Goal: Answer question/provide support: Answer question/provide support

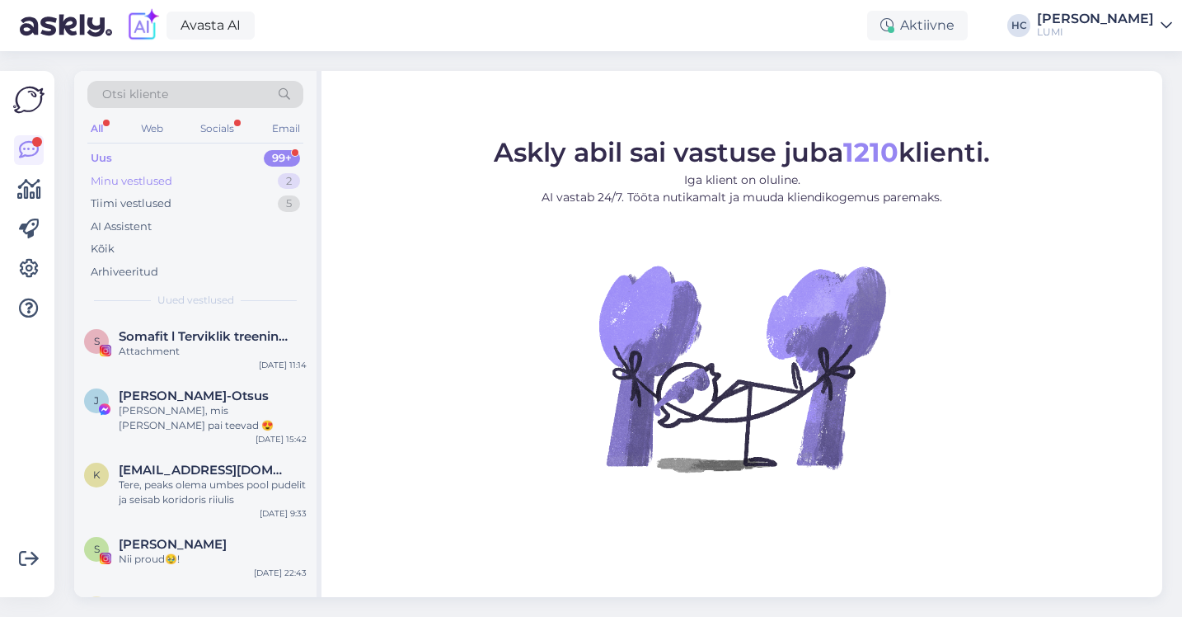
click at [186, 175] on div "Minu vestlused 2" at bounding box center [195, 181] width 216 height 23
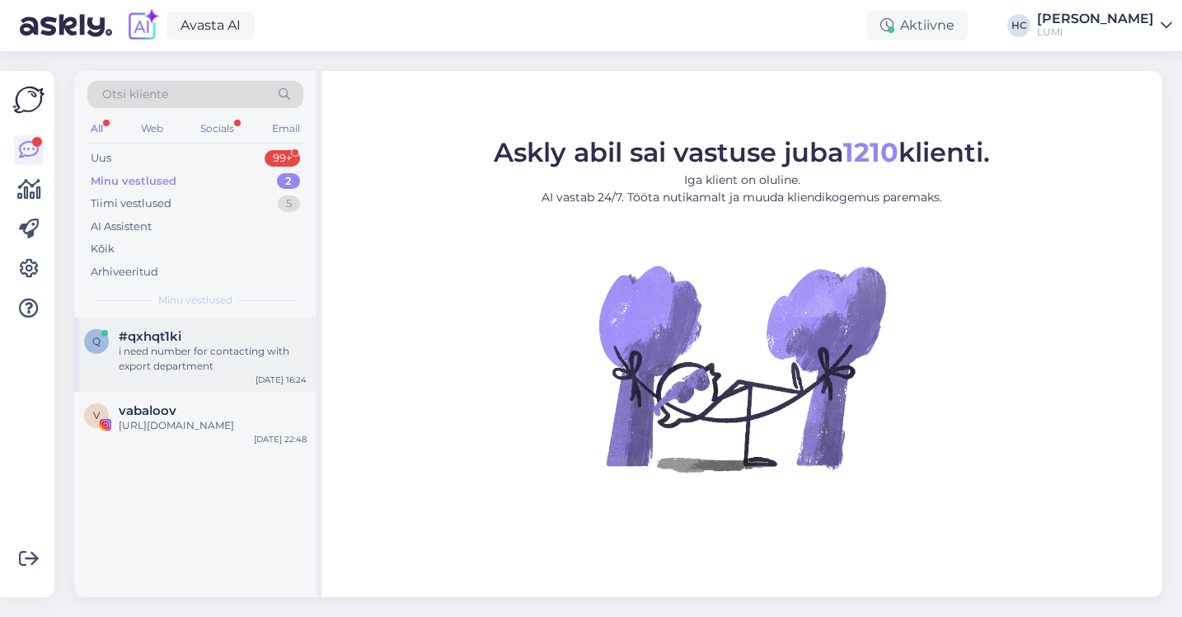
click at [162, 364] on div "i need number for contacting with export department" at bounding box center [213, 359] width 188 height 30
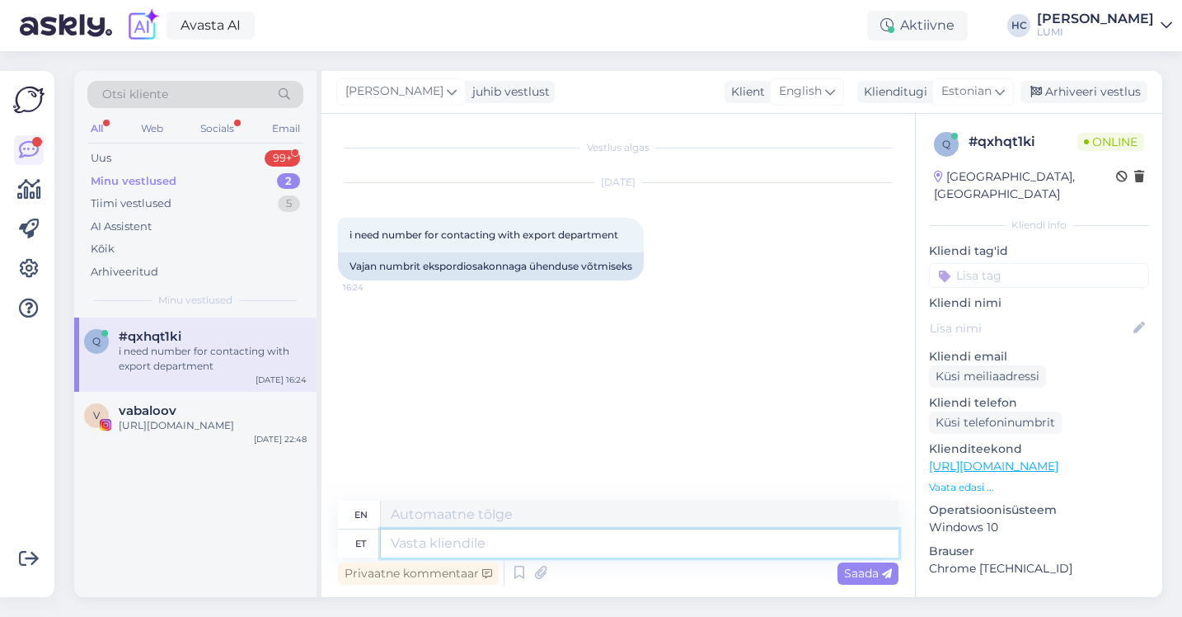
click at [447, 543] on textarea at bounding box center [640, 543] width 518 height 28
type textarea "siiri"
type textarea "go"
type textarea "[EMAIL_ADDRESS][DOMAIN_NAME]"
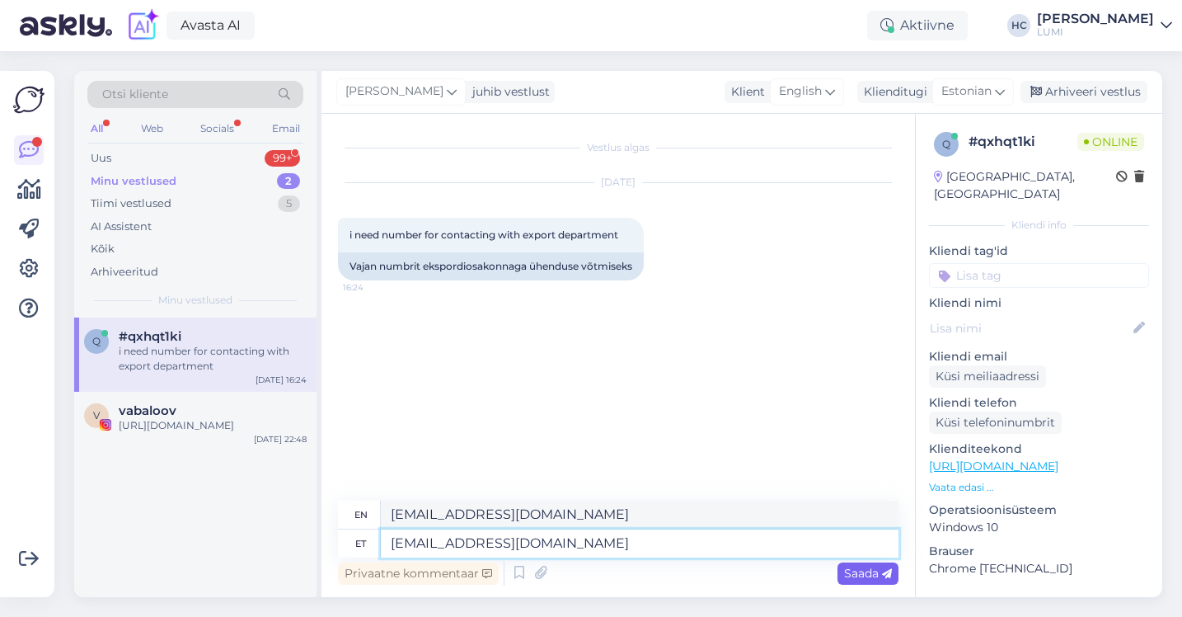
type textarea "[EMAIL_ADDRESS][DOMAIN_NAME]"
click at [856, 574] on span "Saada" at bounding box center [868, 573] width 48 height 15
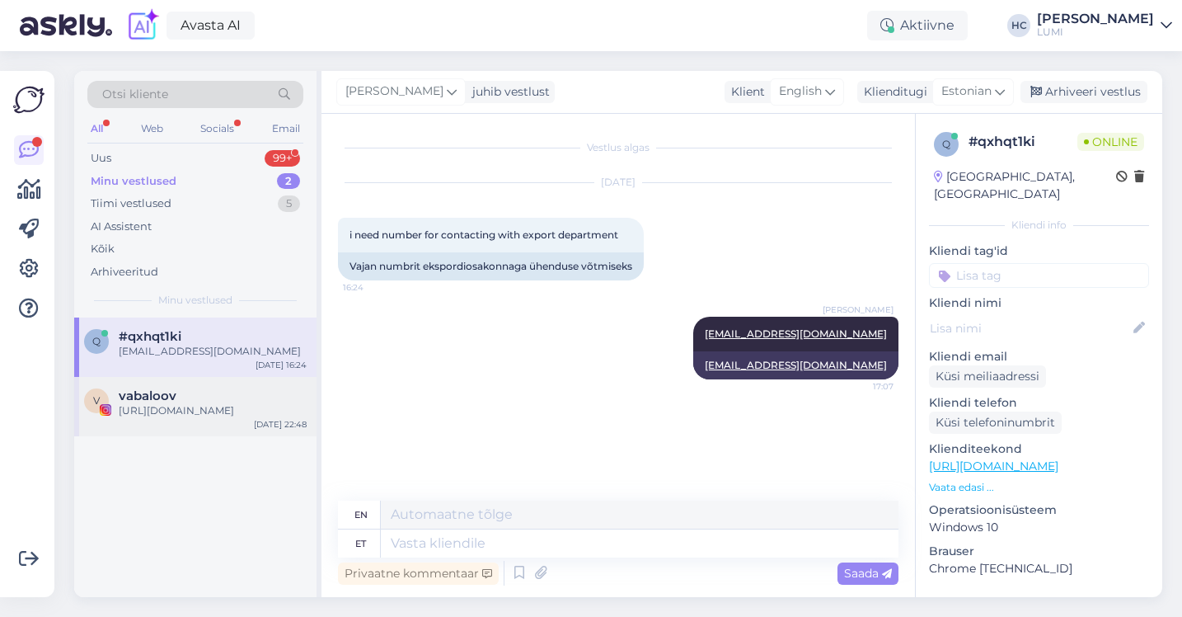
click at [258, 378] on div "v vabaloov [URL][DOMAIN_NAME] [DATE] 22:48" at bounding box center [195, 406] width 242 height 59
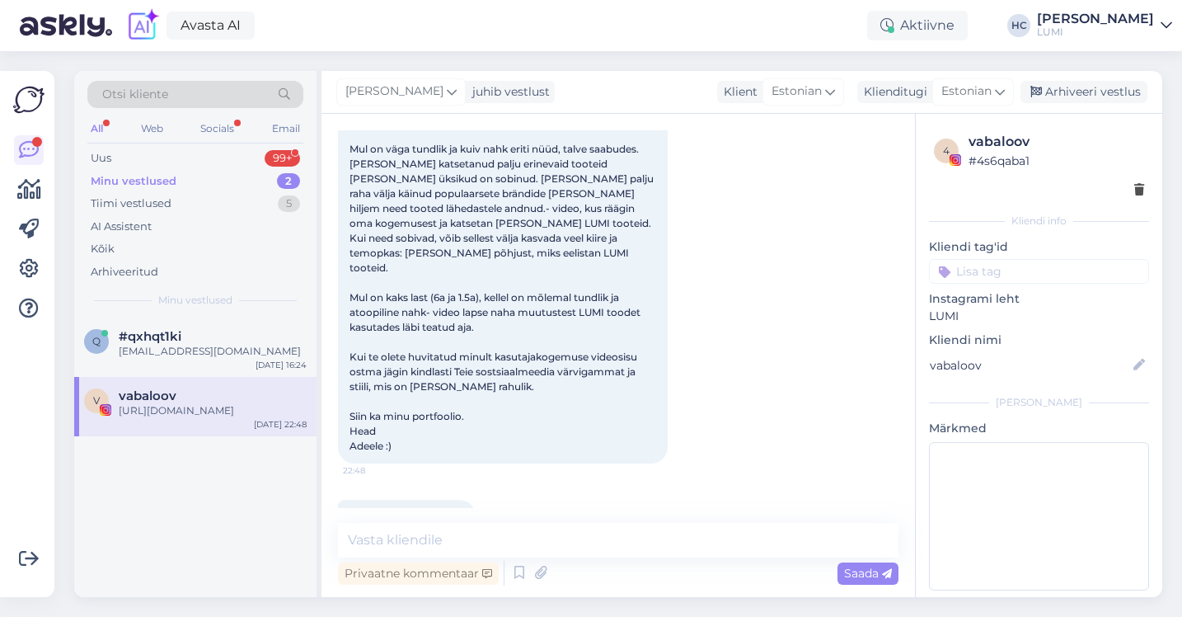
click at [237, 181] on div "Minu vestlused 2" at bounding box center [195, 181] width 216 height 23
click at [240, 152] on div "Uus 99+" at bounding box center [195, 158] width 216 height 23
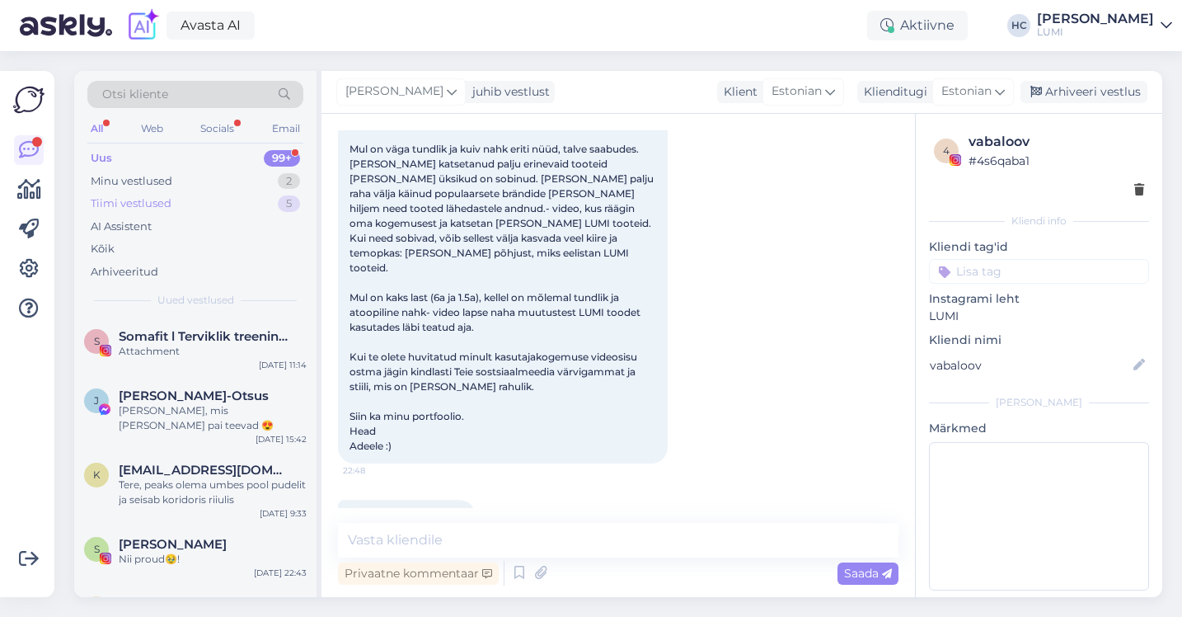
click at [236, 200] on div "Tiimi vestlused 5" at bounding box center [195, 203] width 216 height 23
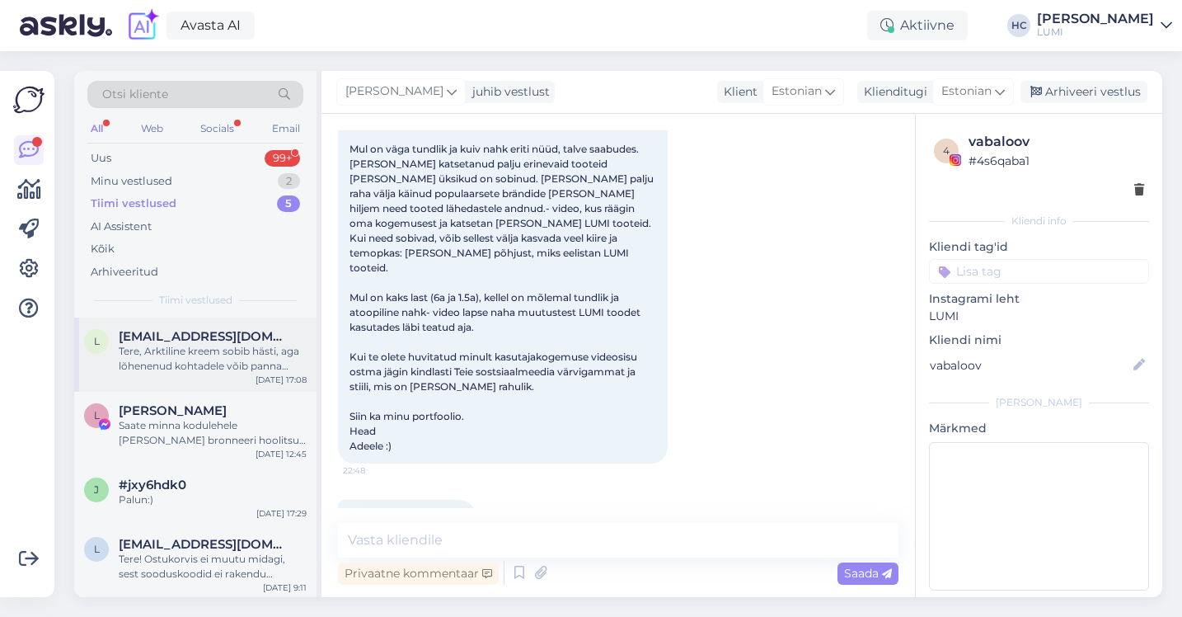
click at [228, 336] on span "[EMAIL_ADDRESS][DOMAIN_NAME]" at bounding box center [204, 336] width 171 height 15
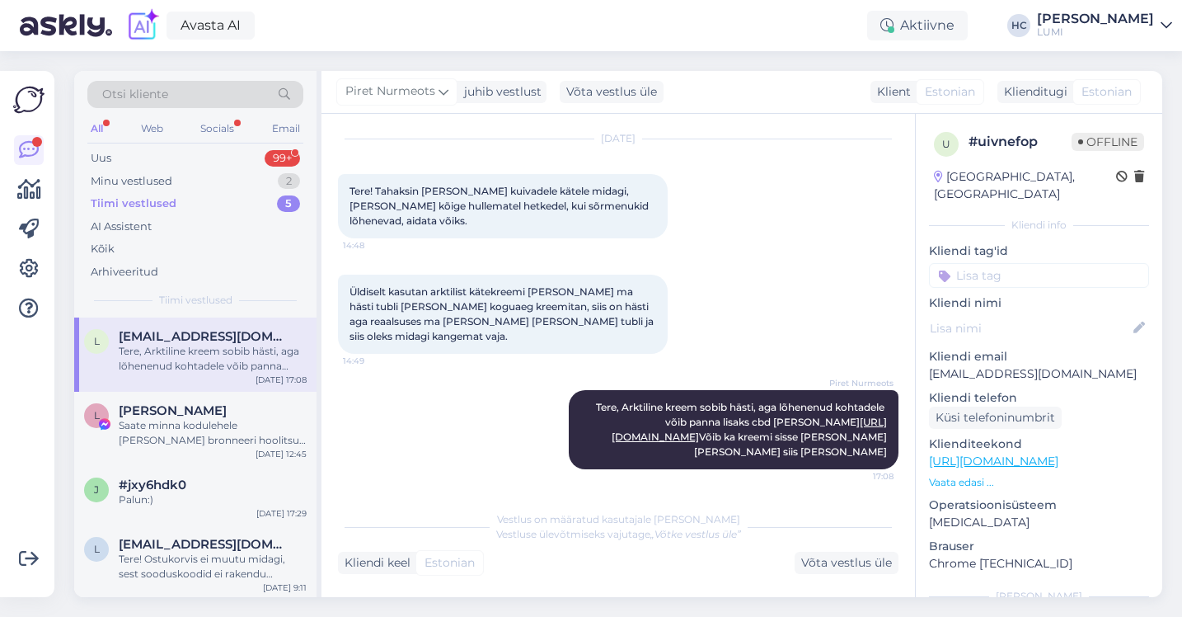
scroll to position [59, 0]
click at [226, 437] on div "Saate minna kodulehele [PERSON_NAME] bronneeri hoolitsus - valige konsultatsioon" at bounding box center [213, 433] width 188 height 30
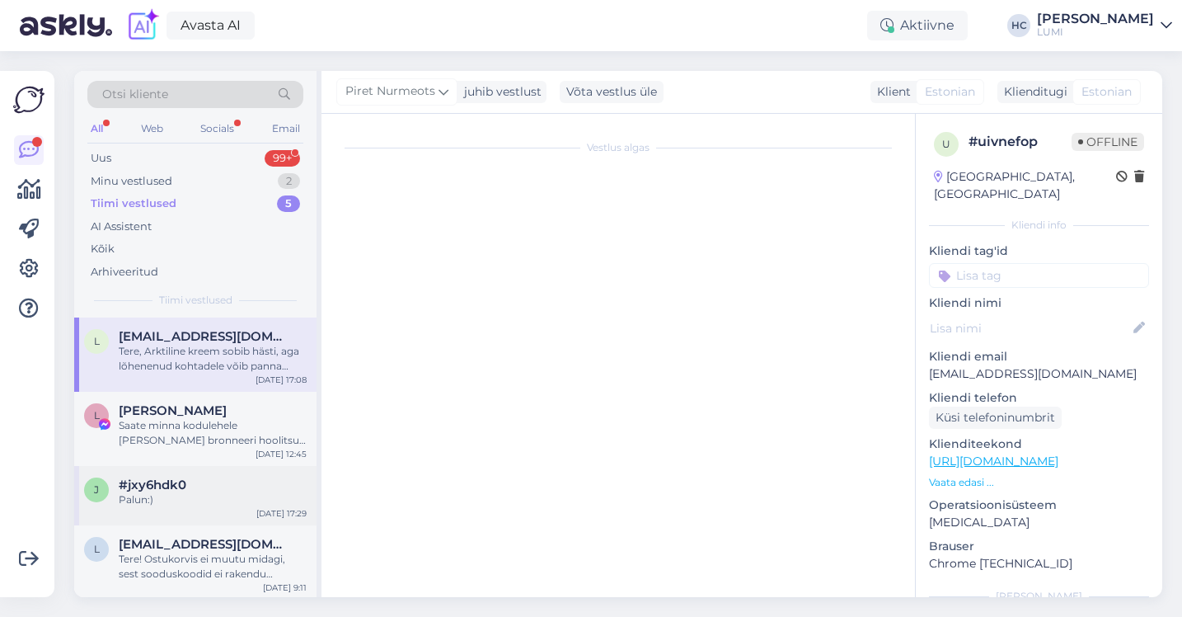
scroll to position [9512, 0]
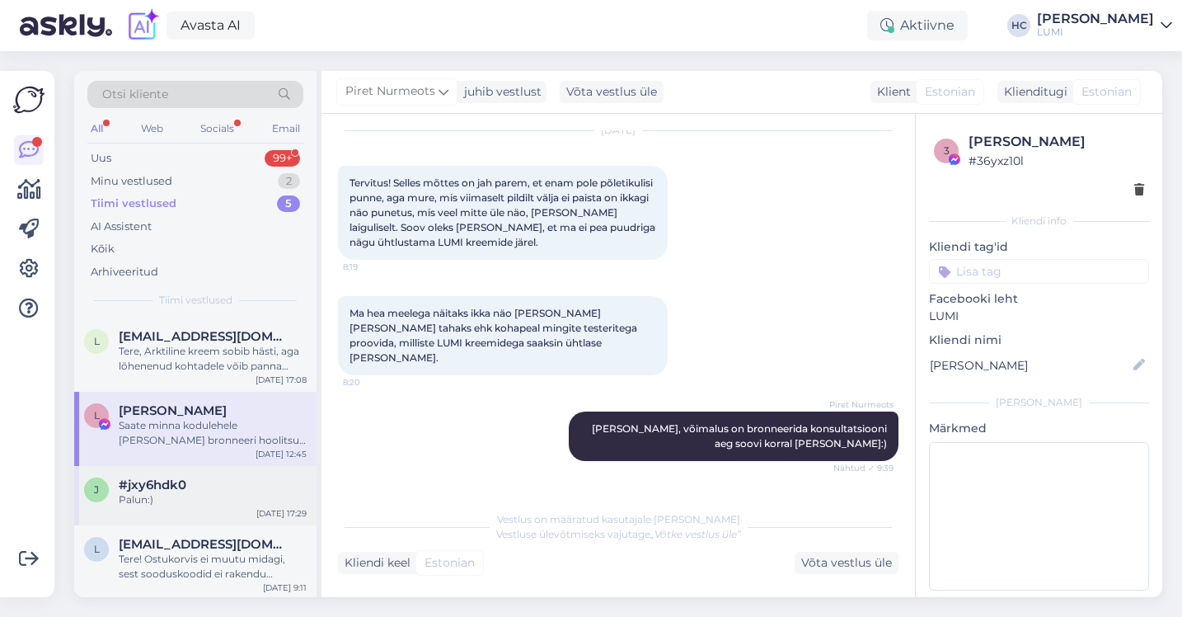
click at [226, 495] on div "Palun:)" at bounding box center [213, 499] width 188 height 15
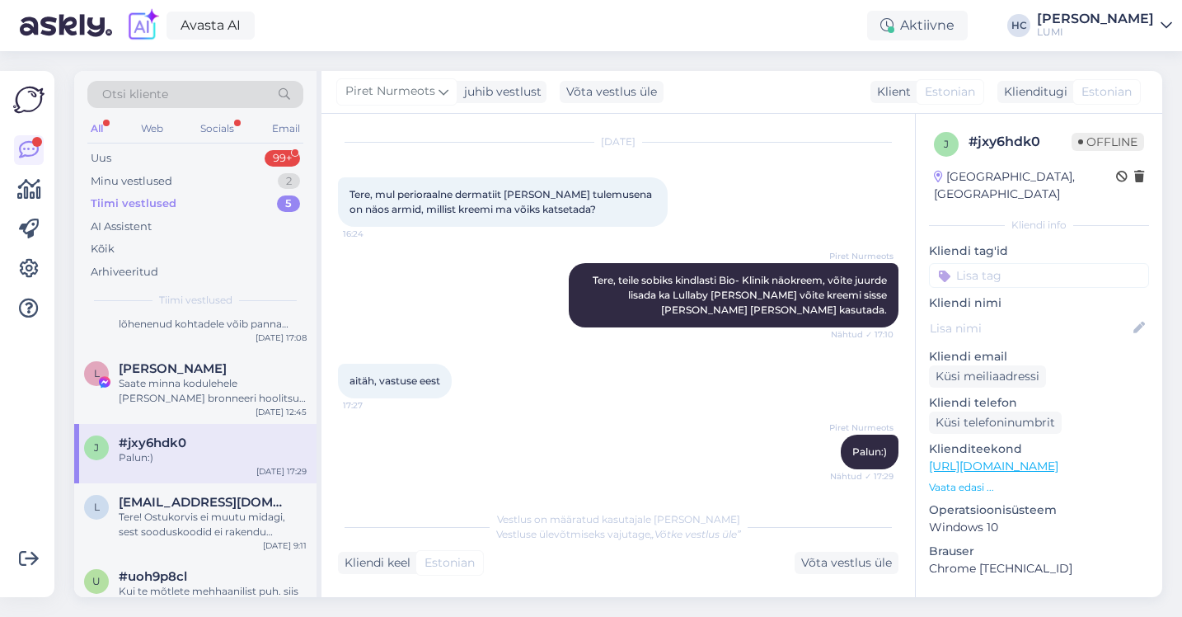
scroll to position [51, 0]
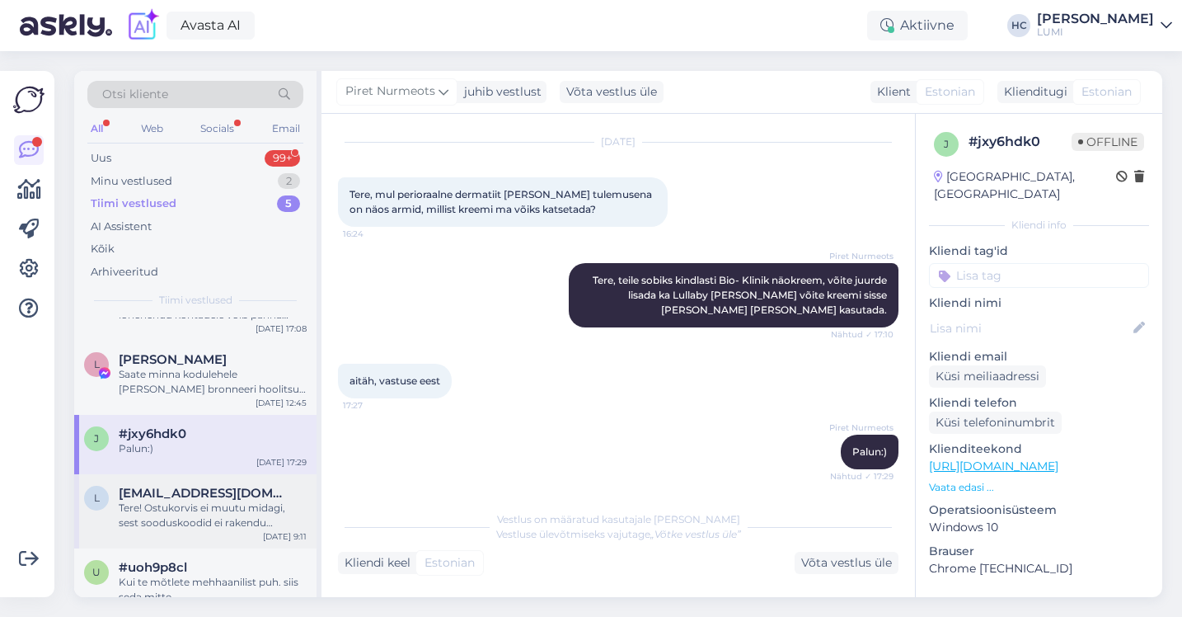
click at [163, 505] on div "Tere! Ostukorvis ei muutu midagi, sest sooduskoodid ei rakendu smuutidele+kompl…" at bounding box center [213, 515] width 188 height 30
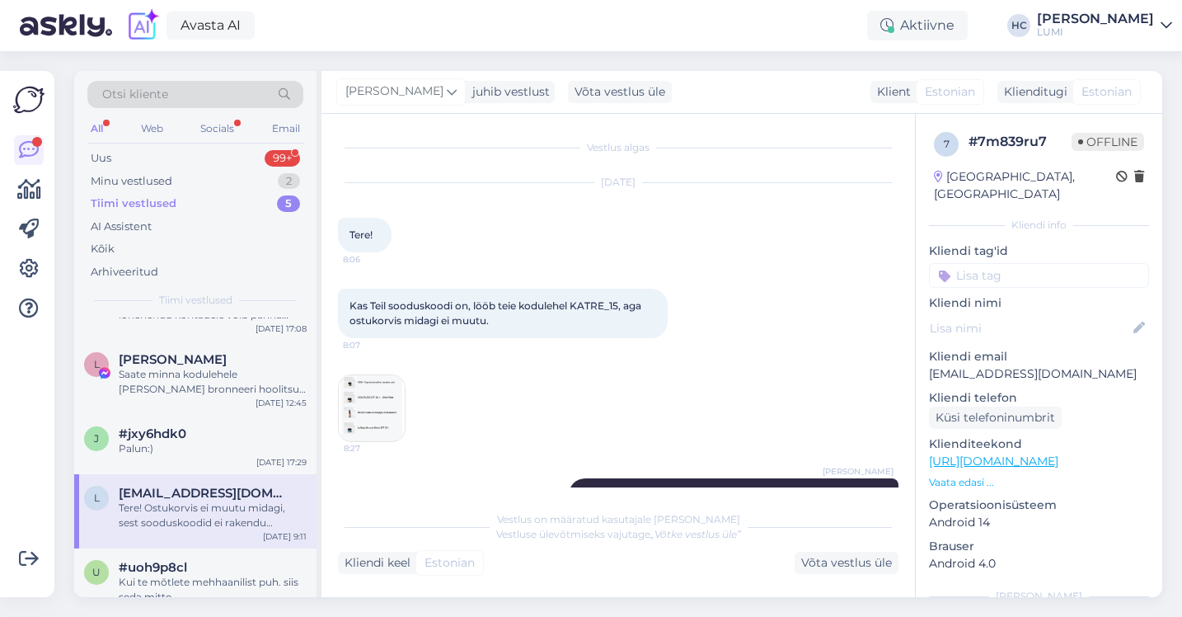
scroll to position [88, 0]
